Goal: Information Seeking & Learning: Understand process/instructions

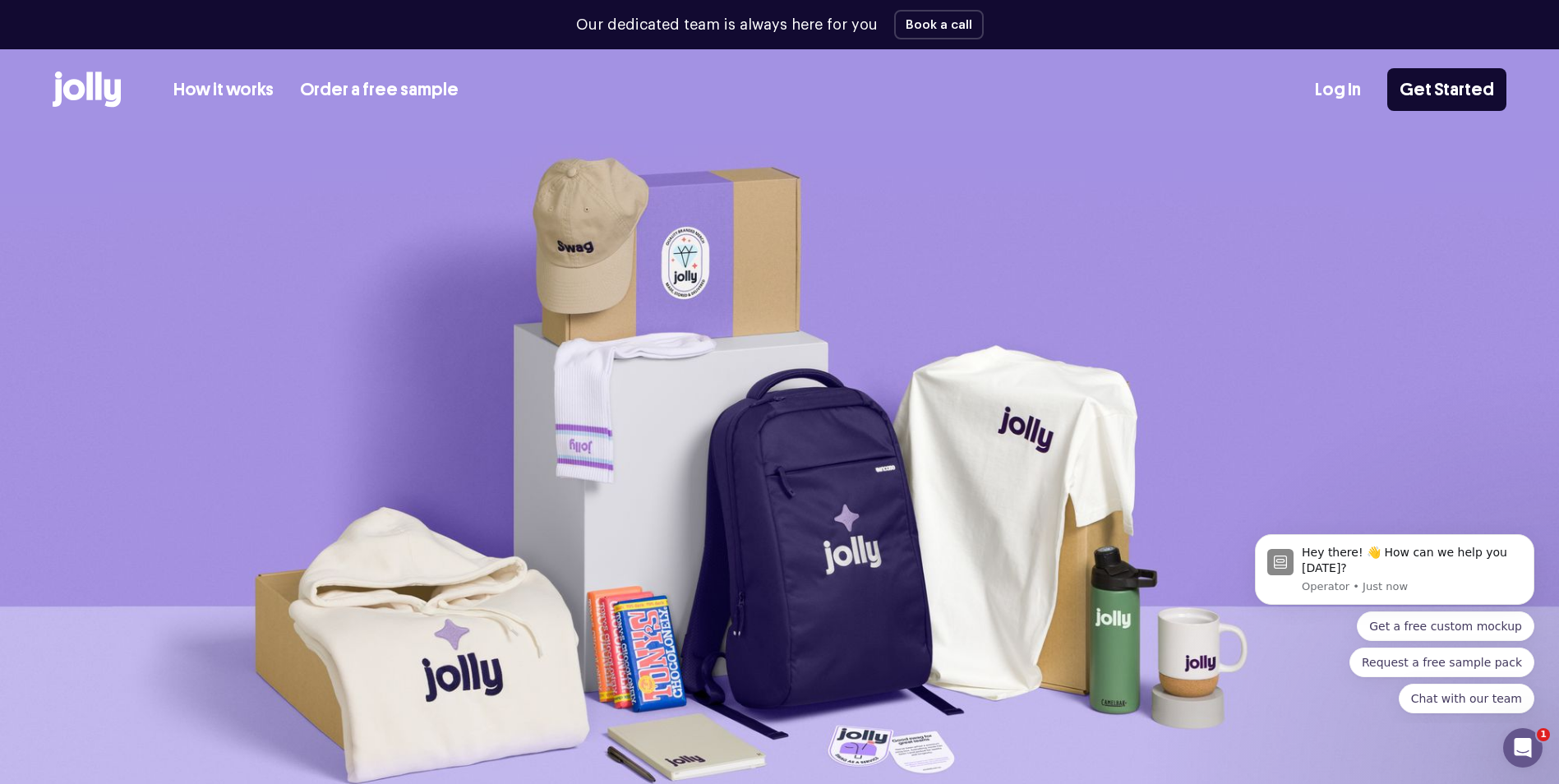
click at [211, 81] on link "How it works" at bounding box center [224, 90] width 100 height 27
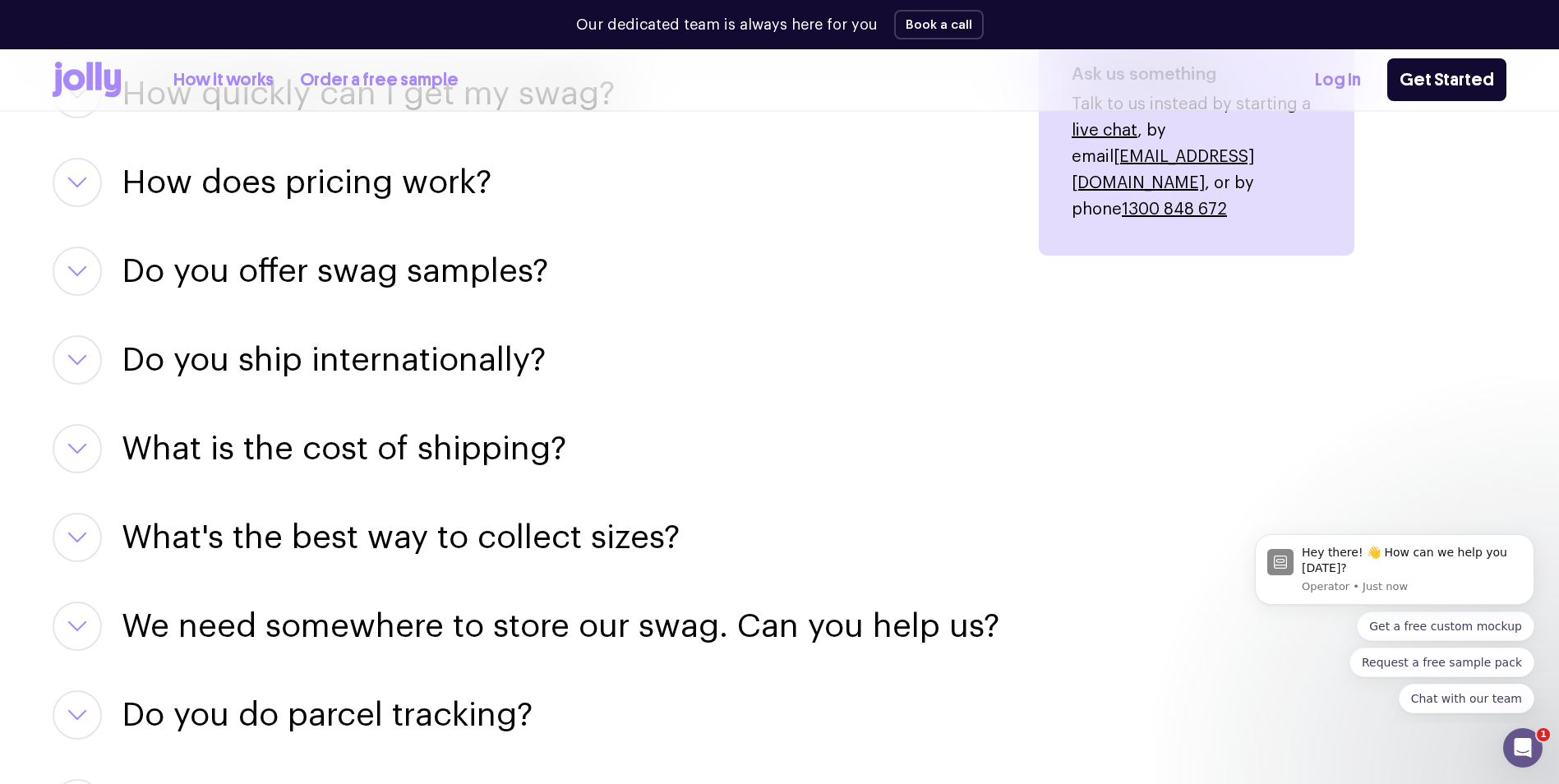
scroll to position [2220, 0]
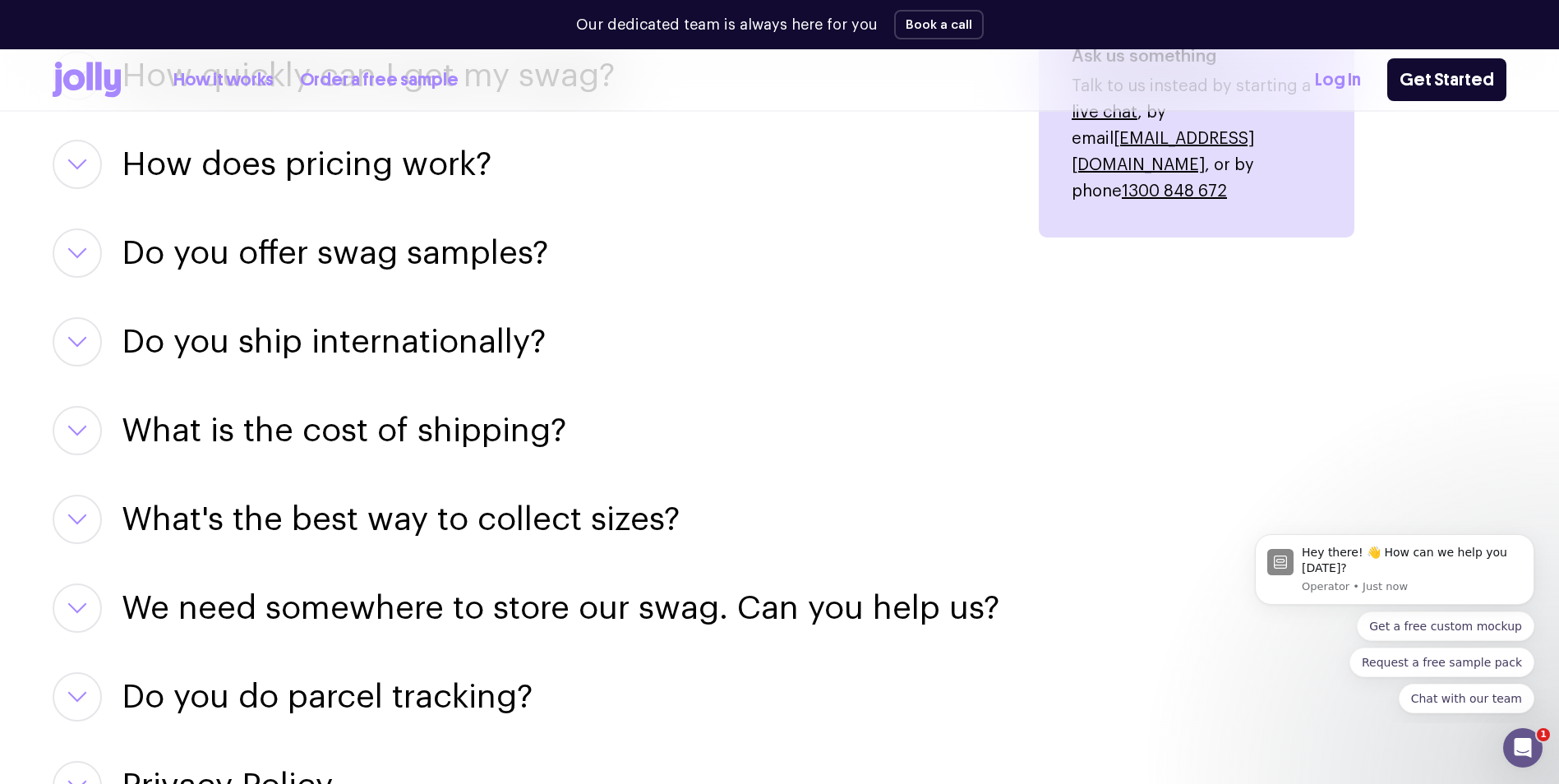
click at [469, 247] on h3 "Do you offer swag samples?" at bounding box center [334, 253] width 426 height 49
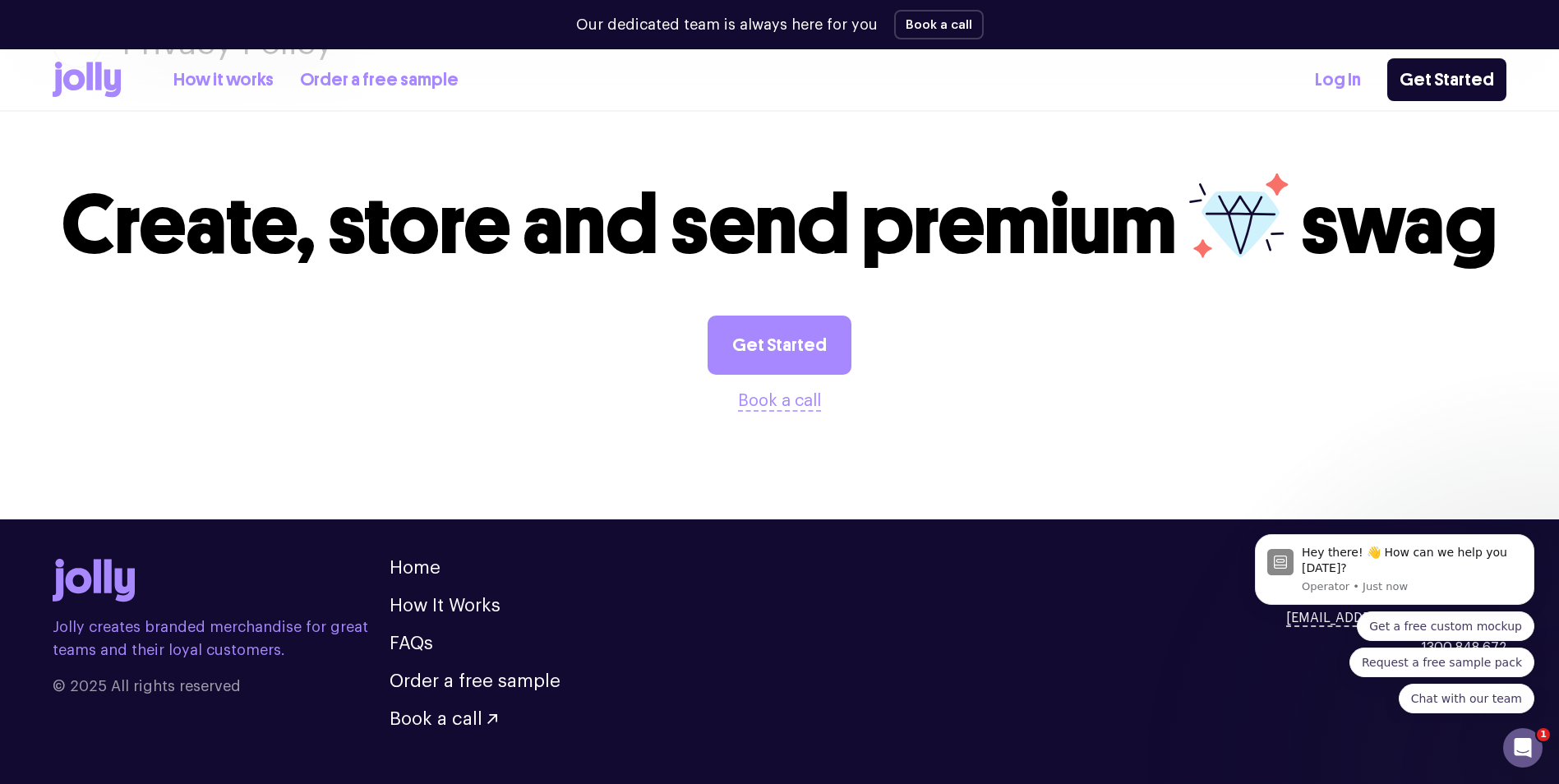
scroll to position [3187, 0]
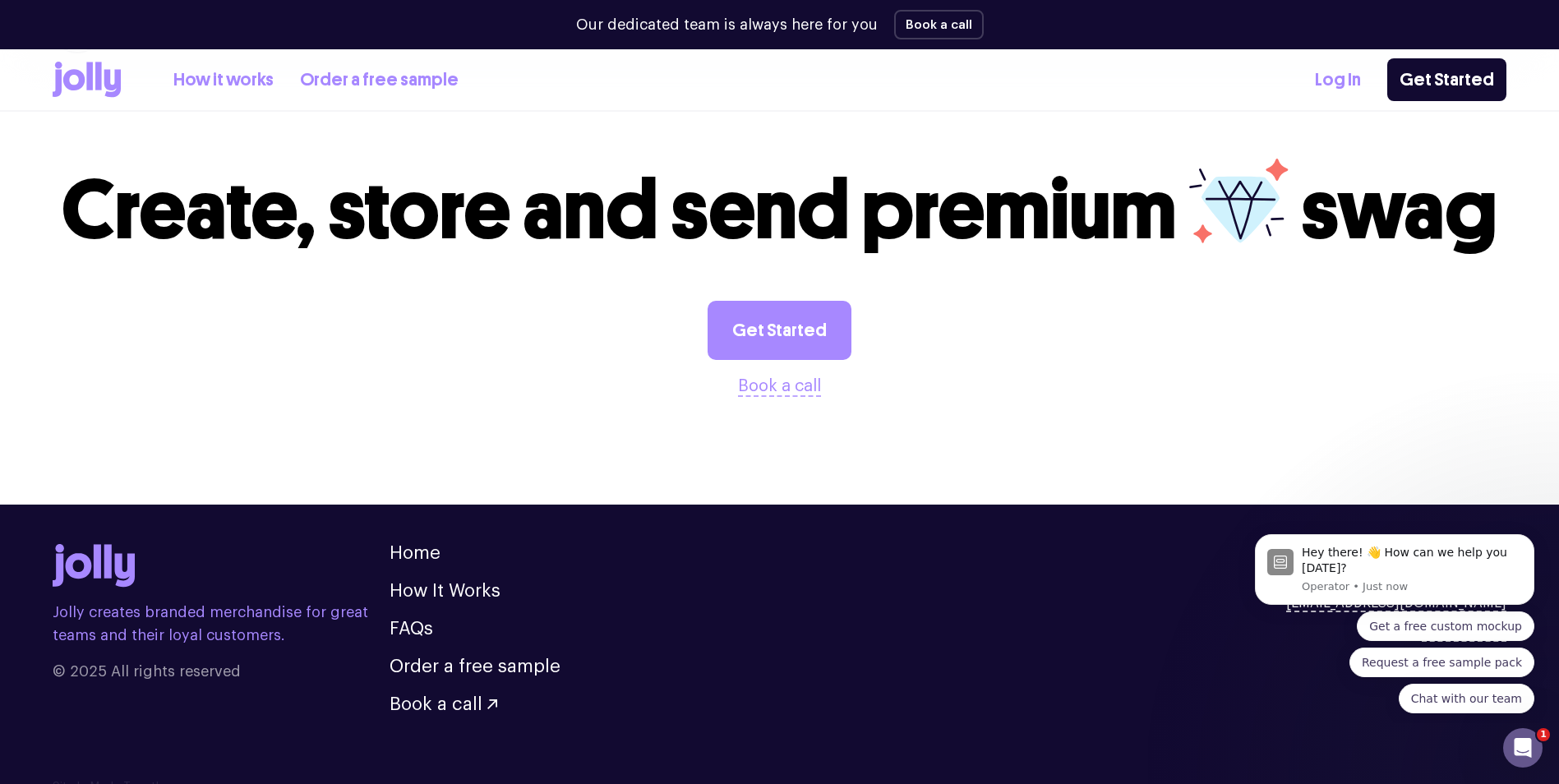
click at [441, 554] on ul "Home How It Works FAQs Order a free sample Book a call" at bounding box center [474, 628] width 171 height 169
click at [445, 582] on link "How It Works" at bounding box center [445, 591] width 111 height 18
click at [459, 582] on link "How It Works" at bounding box center [445, 591] width 111 height 18
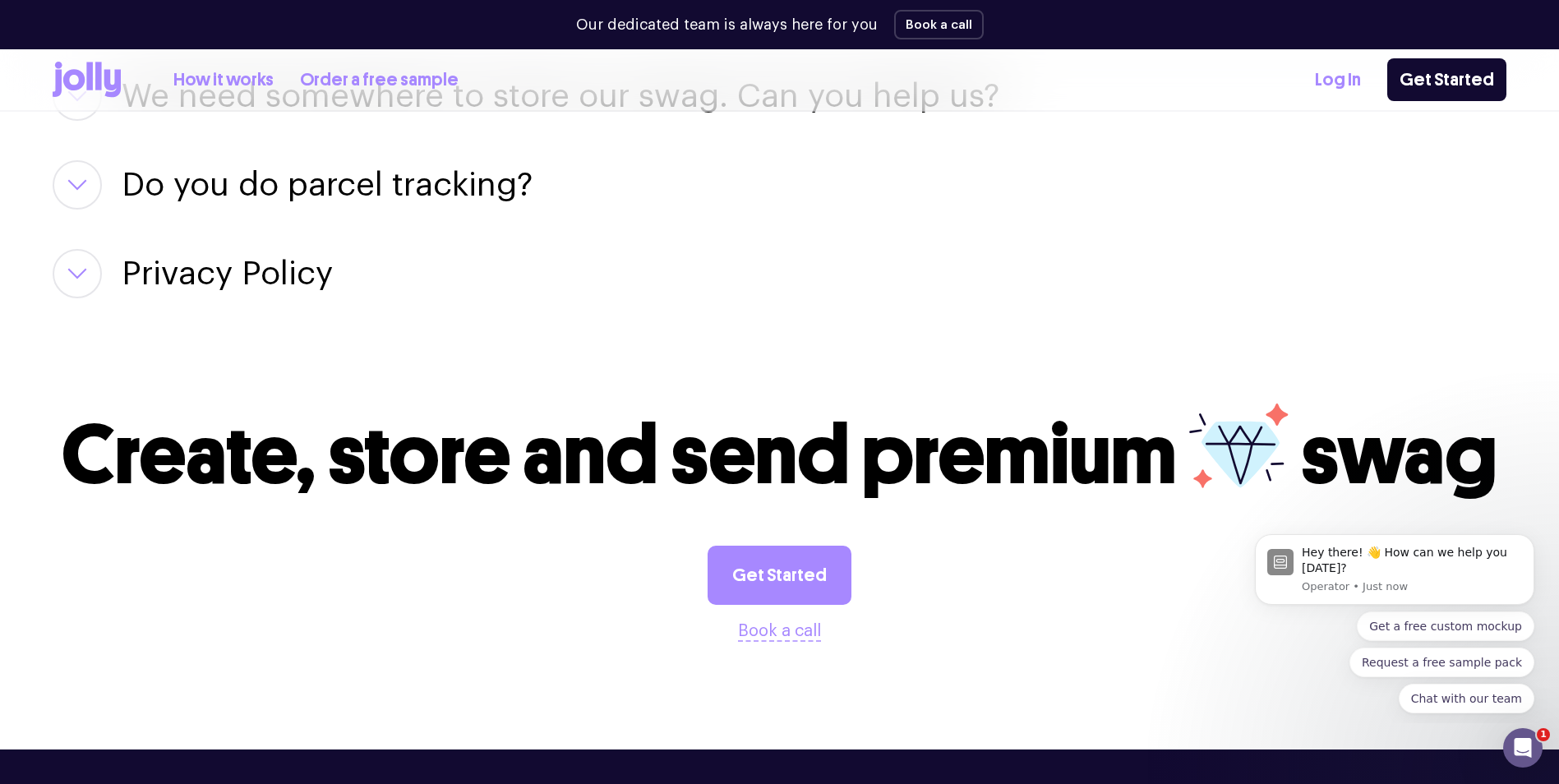
scroll to position [2940, 0]
